Goal: Task Accomplishment & Management: Complete application form

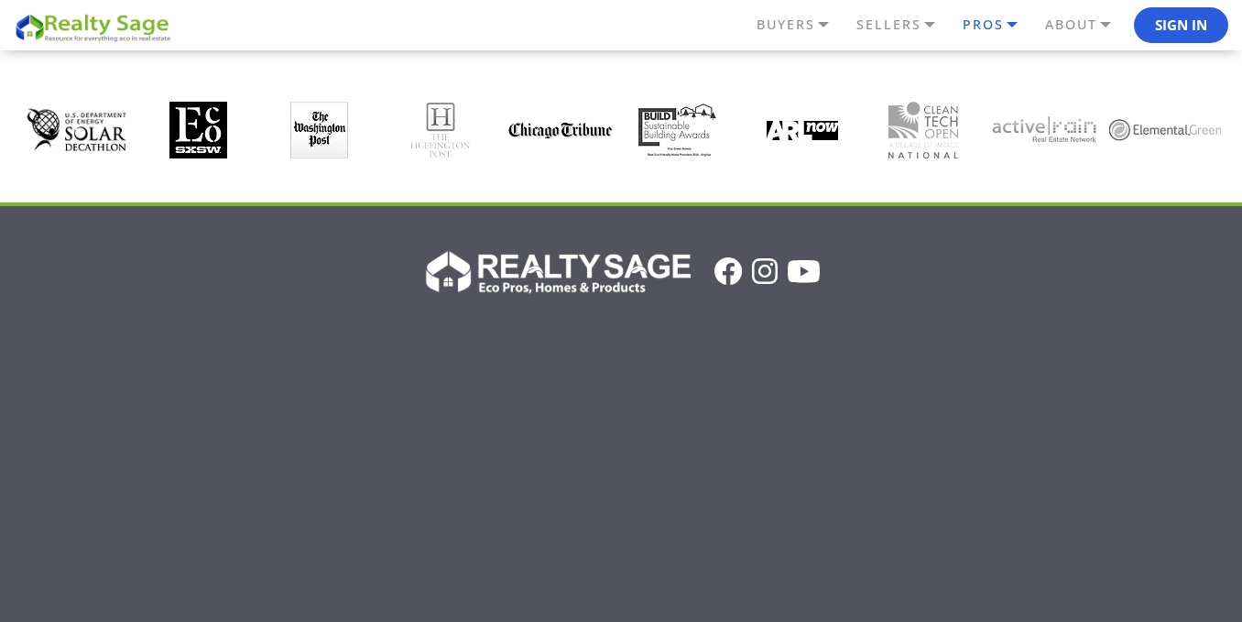
click at [852, 19] on link "PROS" at bounding box center [802, 24] width 100 height 31
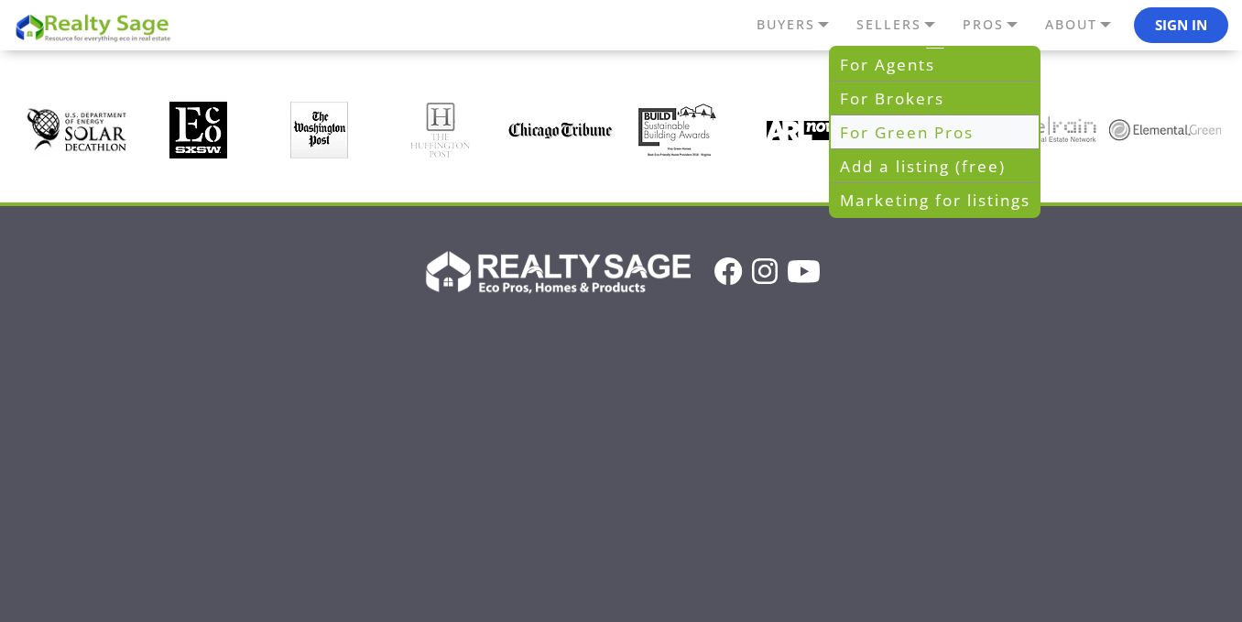
click at [920, 129] on link "For Green Pros" at bounding box center [935, 132] width 208 height 34
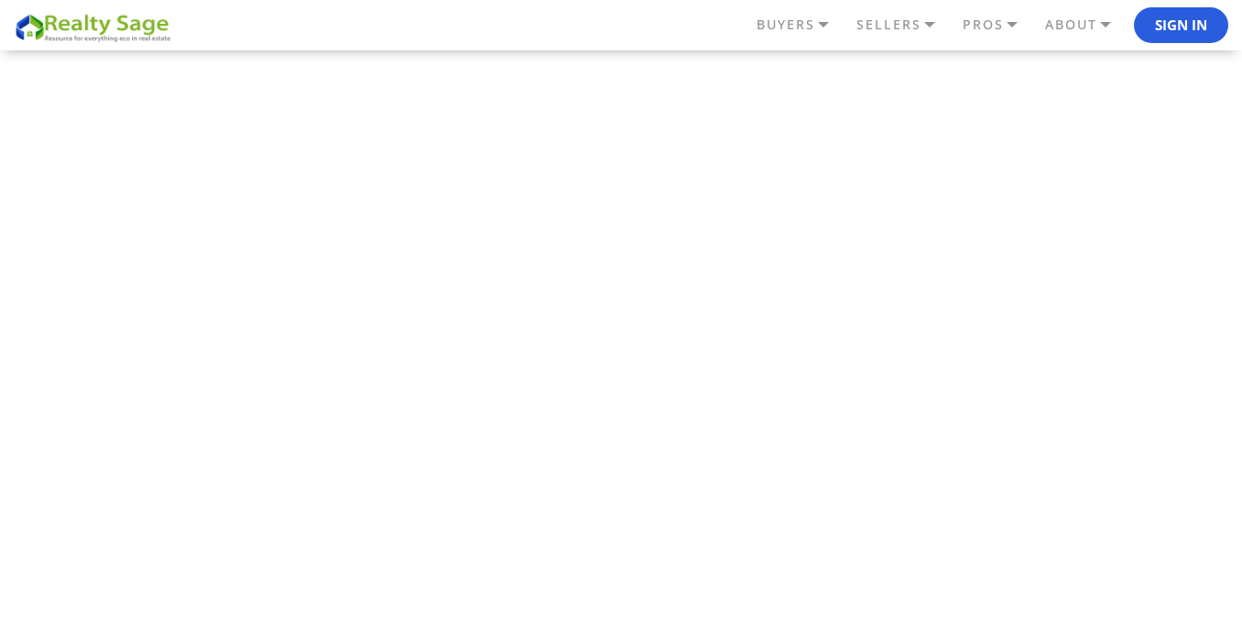
scroll to position [1965, 0]
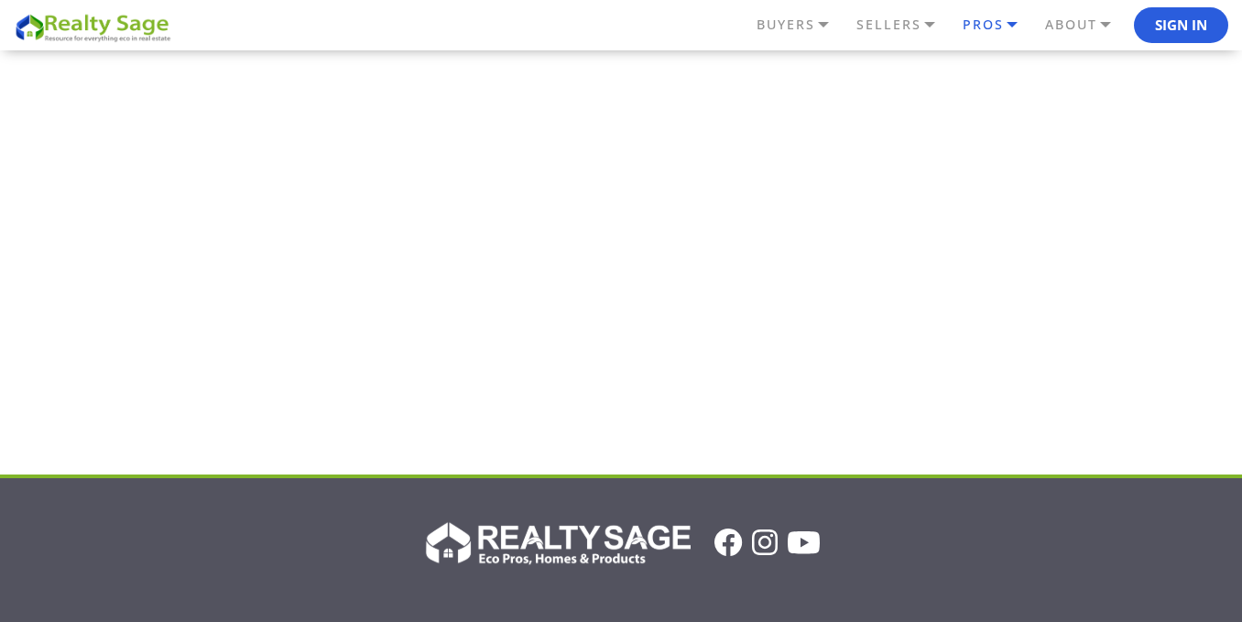
click at [852, 35] on link "PROS" at bounding box center [802, 24] width 100 height 31
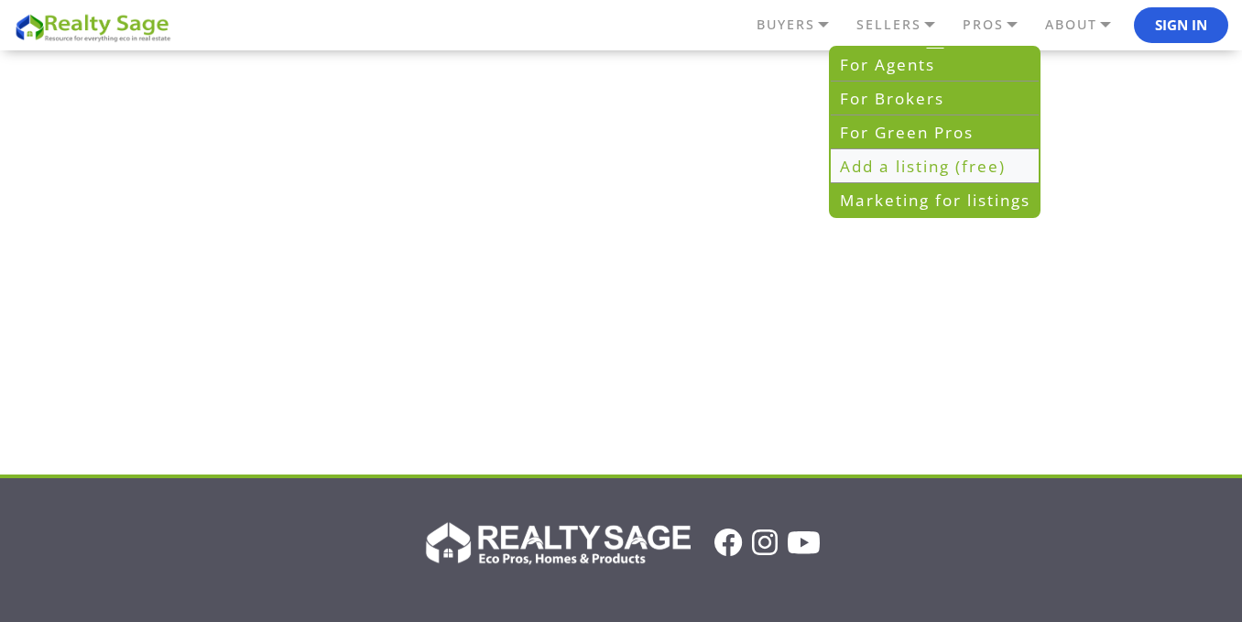
click at [879, 161] on link "Add a listing (free)" at bounding box center [935, 166] width 208 height 34
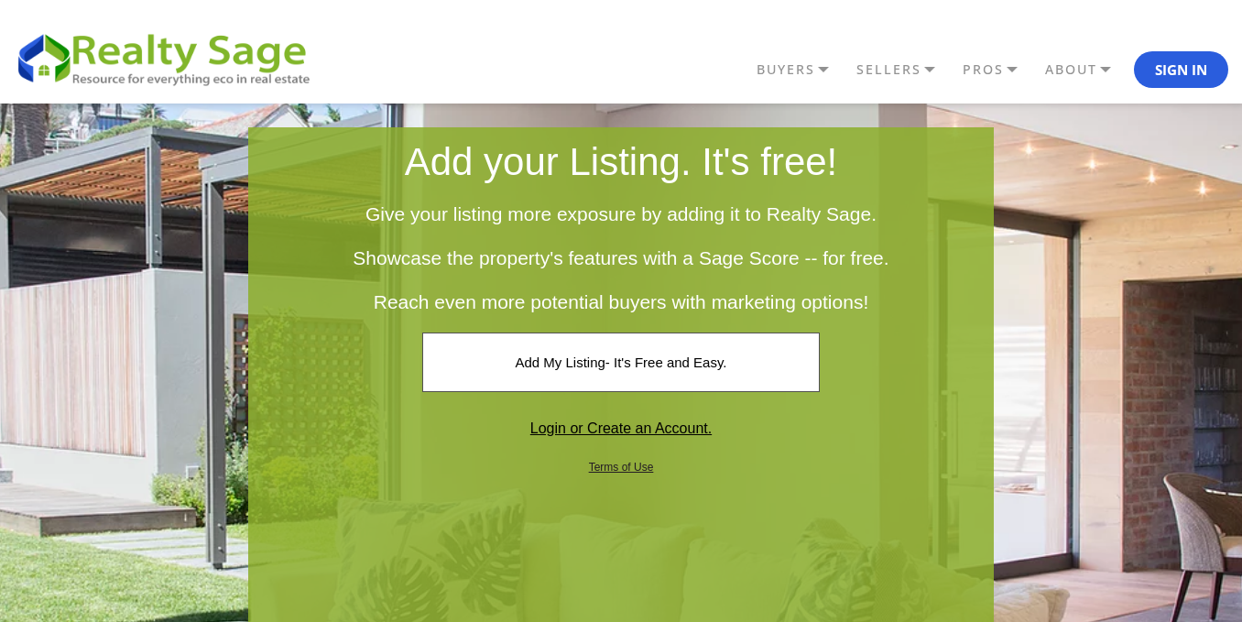
scroll to position [153, 0]
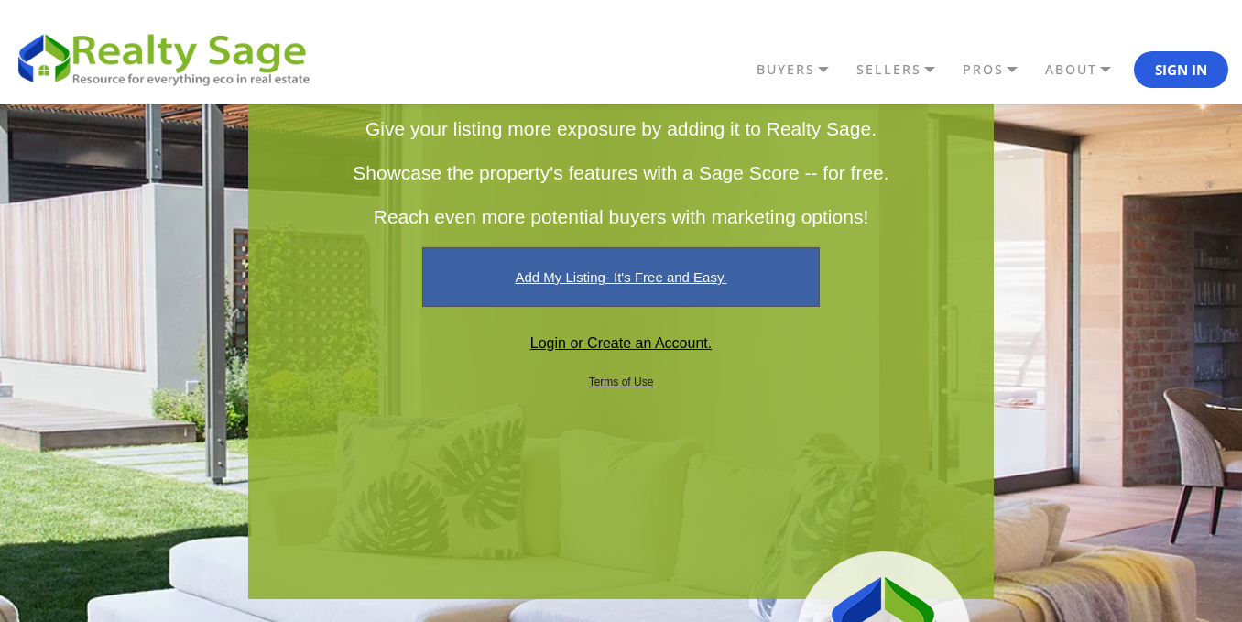
click at [689, 269] on link "Add My Listing- It's Free and Easy." at bounding box center [620, 277] width 397 height 60
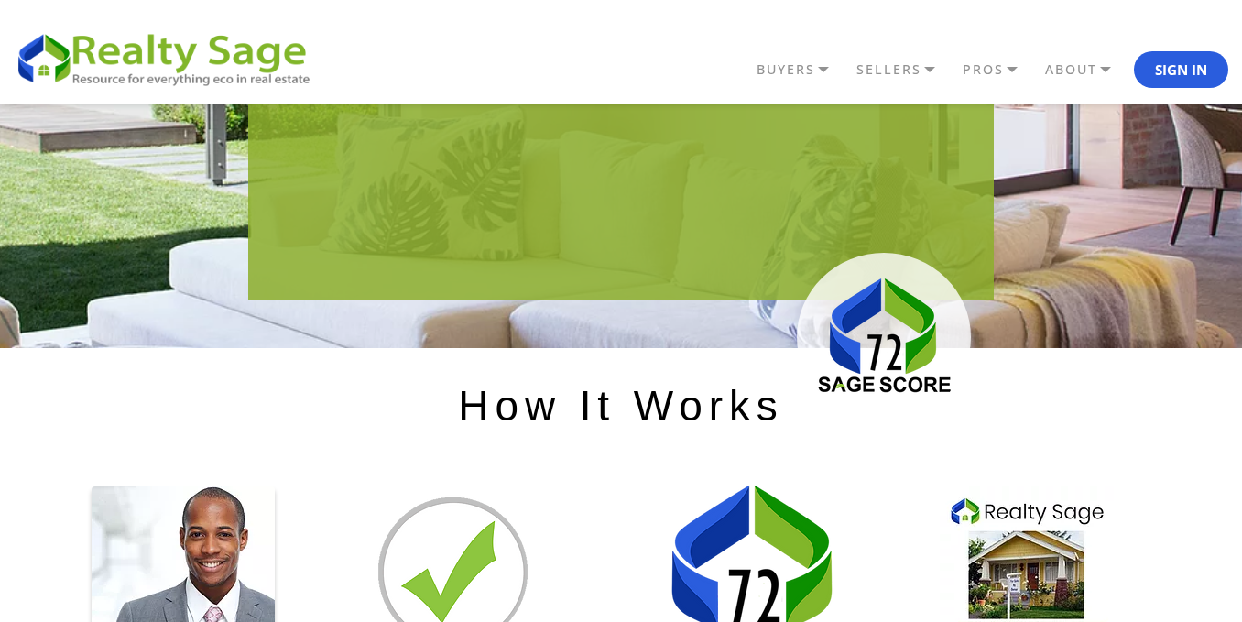
scroll to position [458, 0]
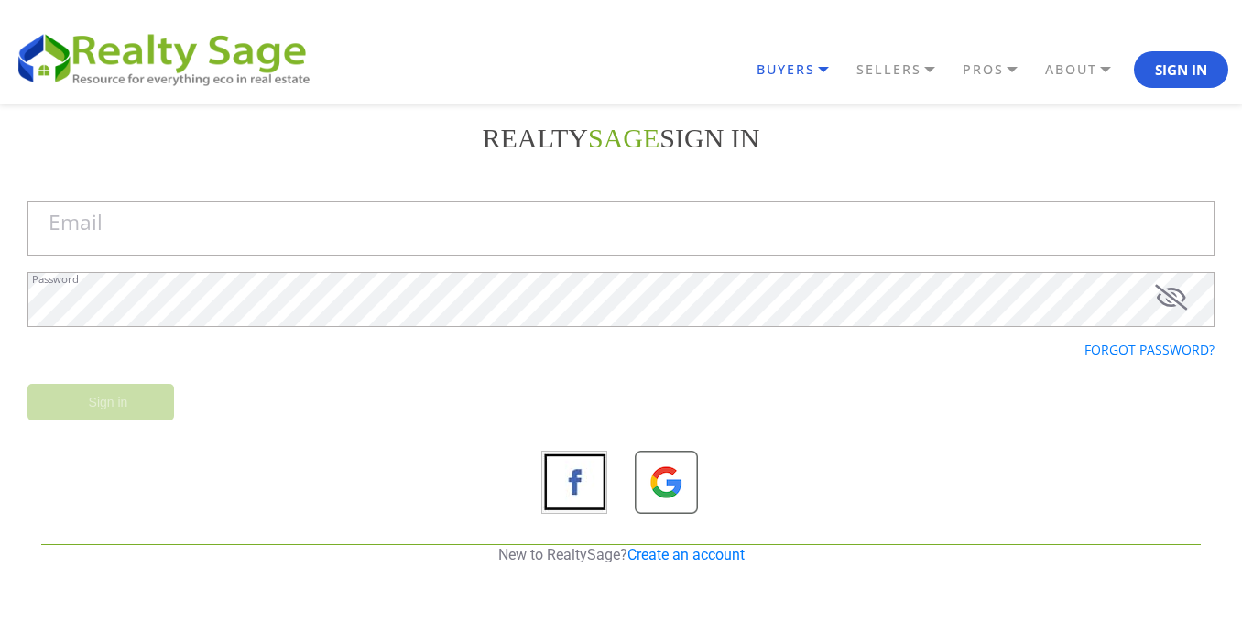
click at [802, 77] on link "BUYERS" at bounding box center [802, 69] width 100 height 31
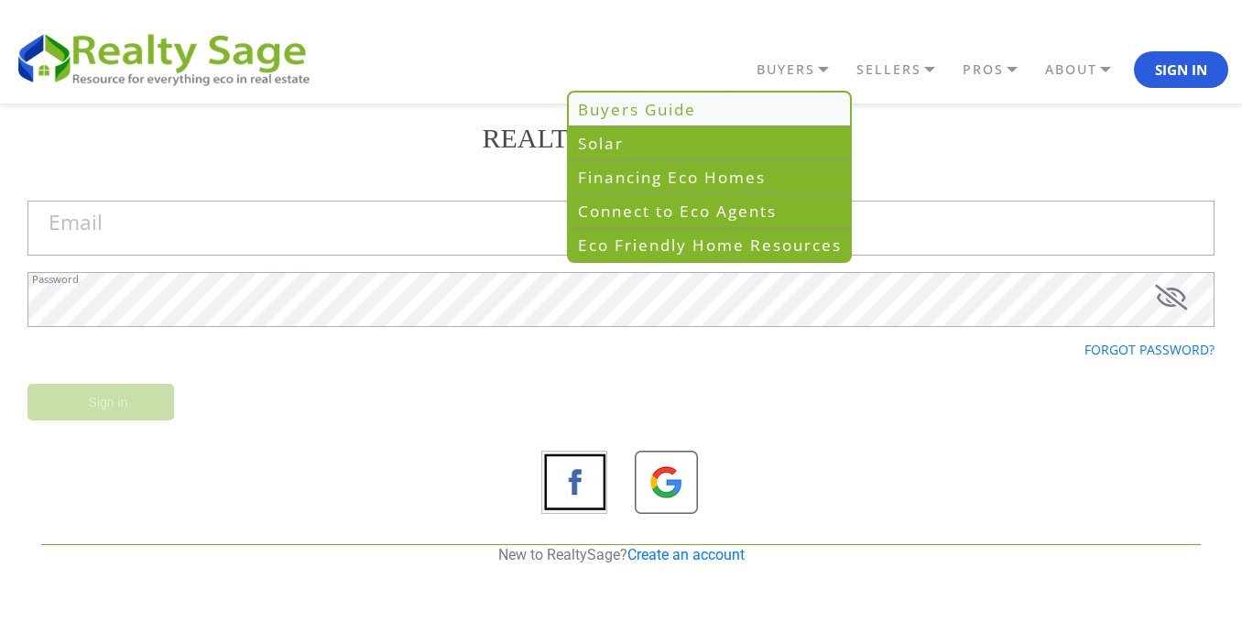
click at [726, 107] on link "Buyers Guide" at bounding box center [709, 110] width 281 height 34
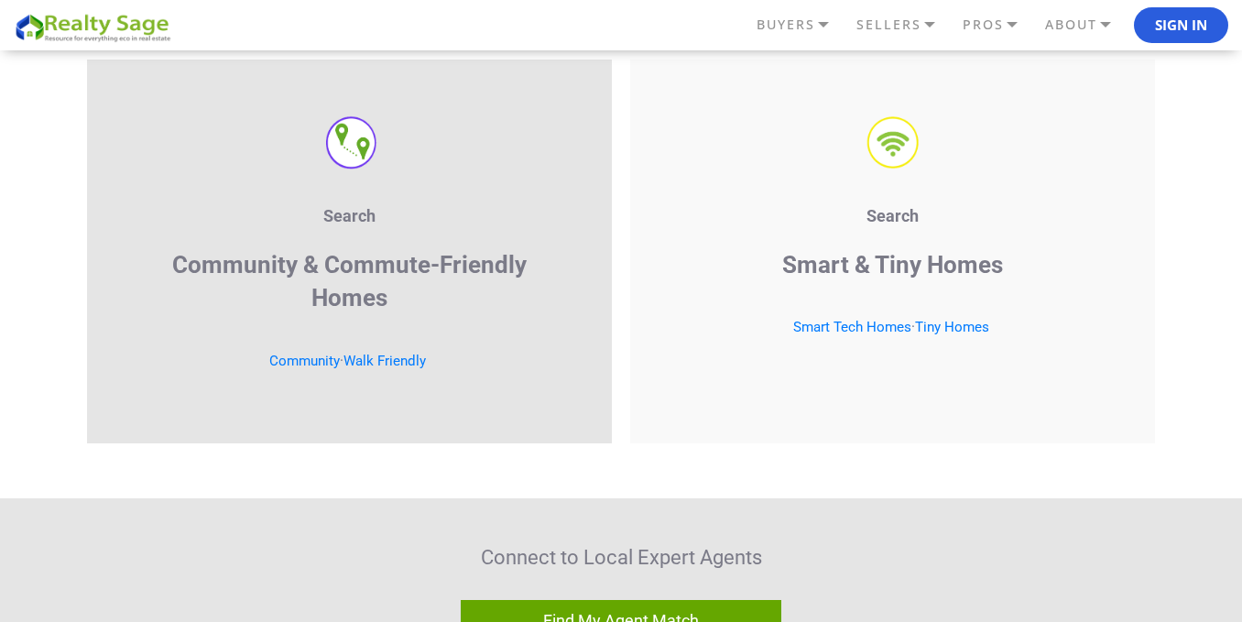
scroll to position [2748, 0]
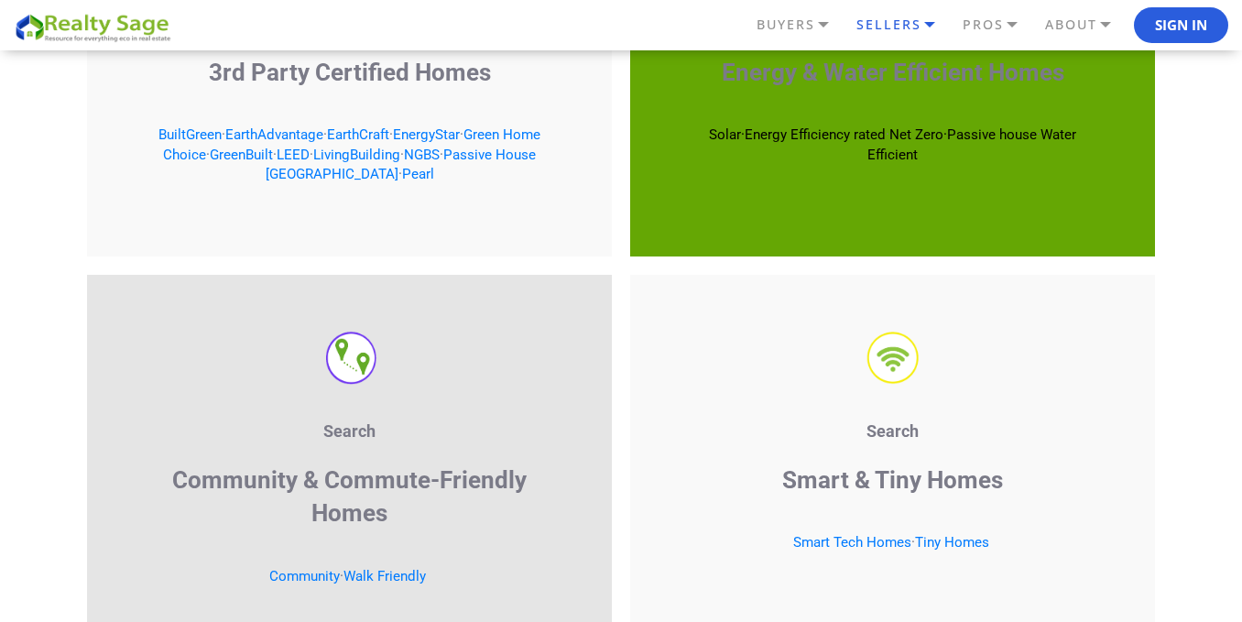
click at [852, 32] on link "SELLERS" at bounding box center [802, 24] width 100 height 31
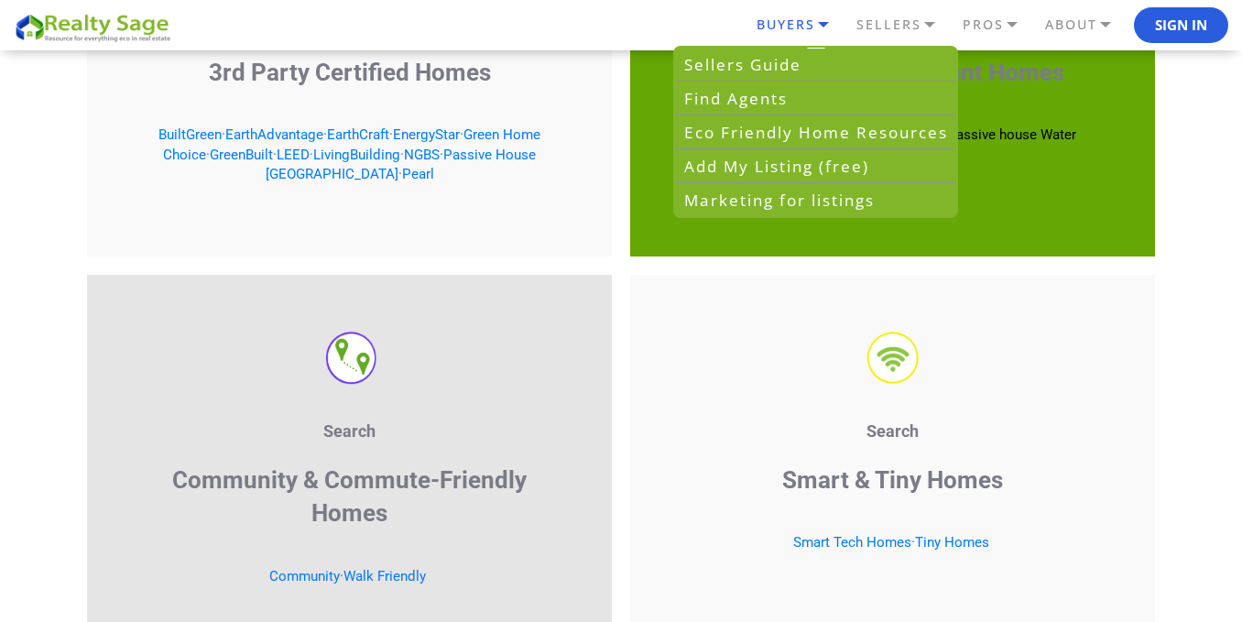
click at [828, 21] on link "BUYERS" at bounding box center [802, 24] width 100 height 31
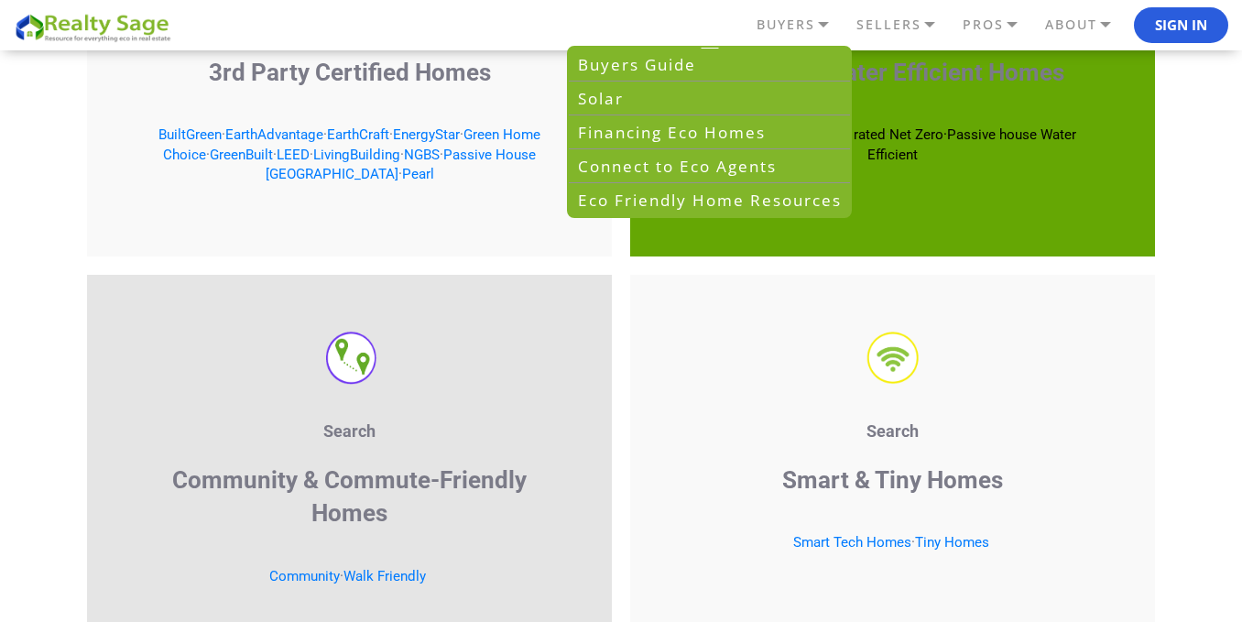
click at [690, 355] on div "Search Smart & Tiny Homes Smart Tech Homes · Tiny Homes" at bounding box center [892, 467] width 543 height 402
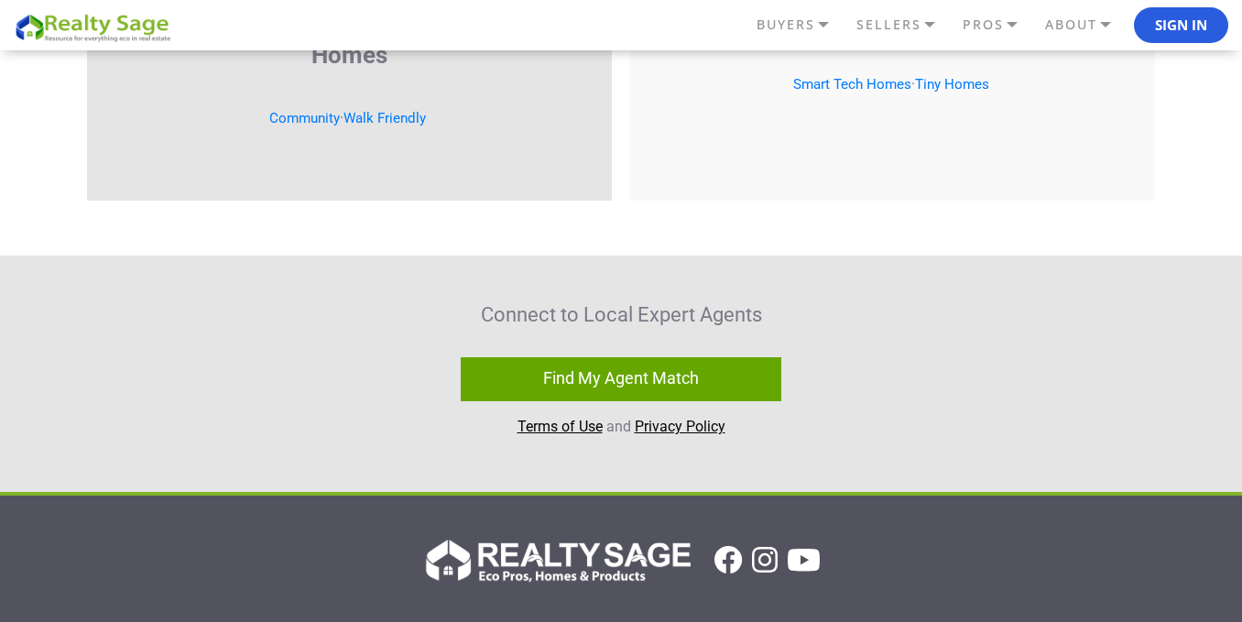
scroll to position [3664, 0]
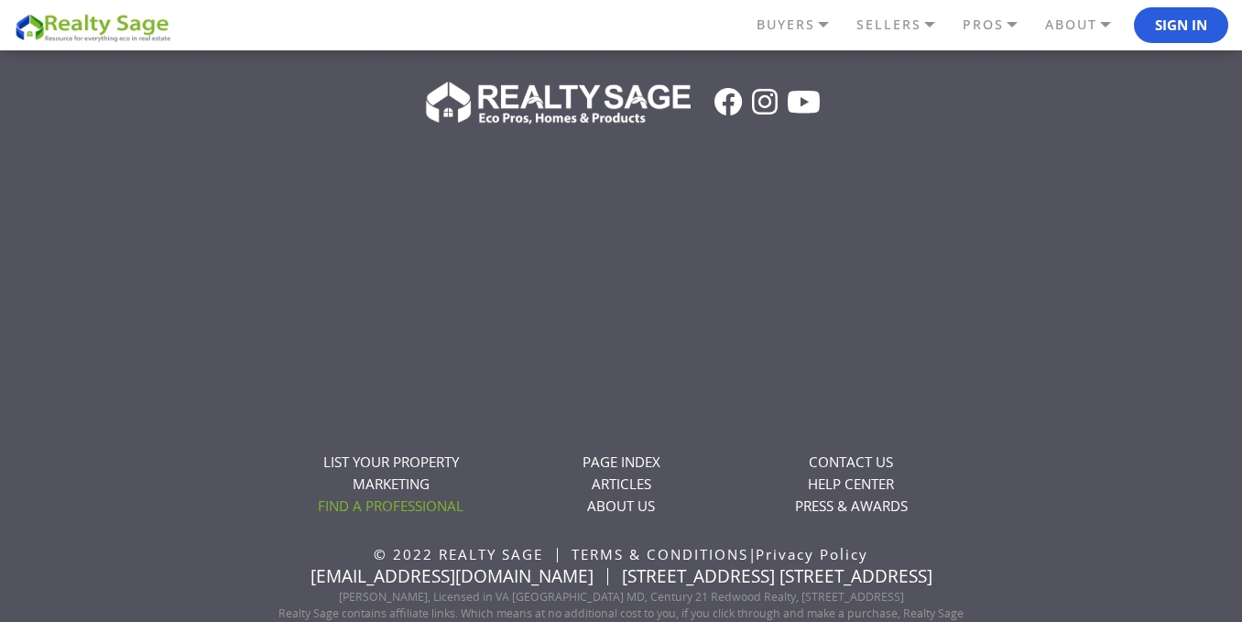
click at [418, 511] on link "FIND A PROFESSIONAL" at bounding box center [391, 505] width 146 height 18
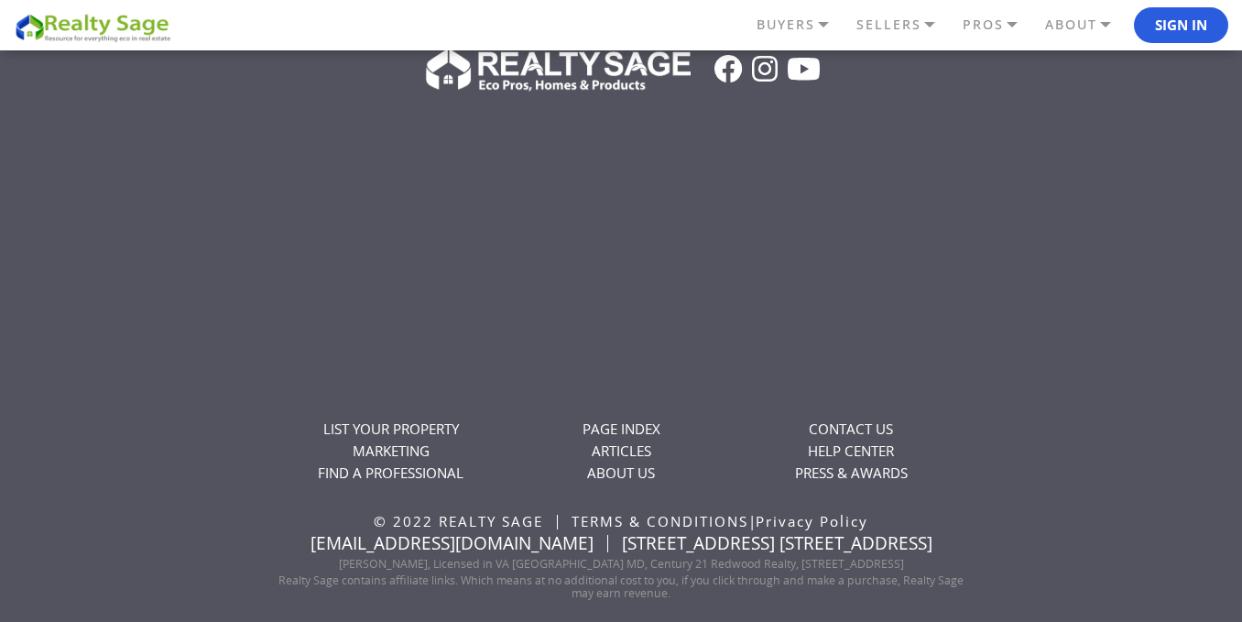
scroll to position [3714, 0]
